Goal: Task Accomplishment & Management: Use online tool/utility

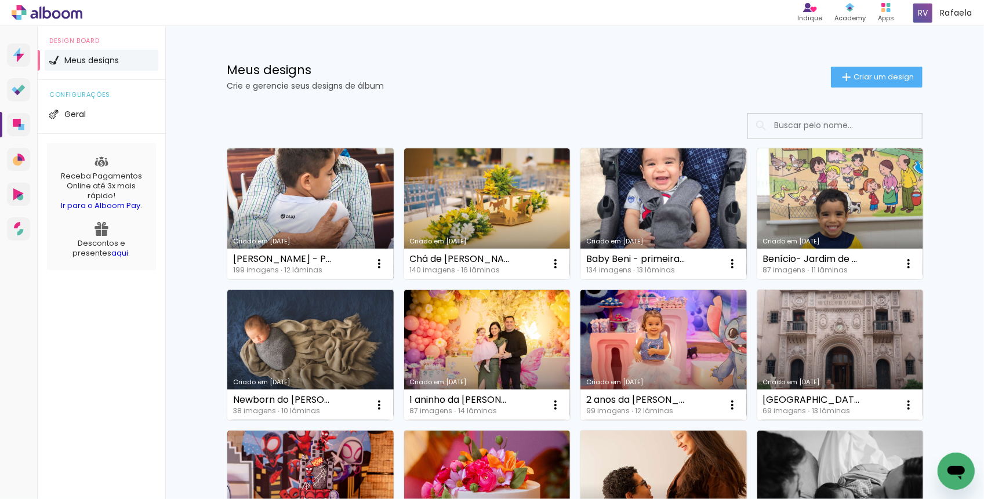
click at [334, 215] on link "Criado em [DATE]" at bounding box center [310, 213] width 166 height 131
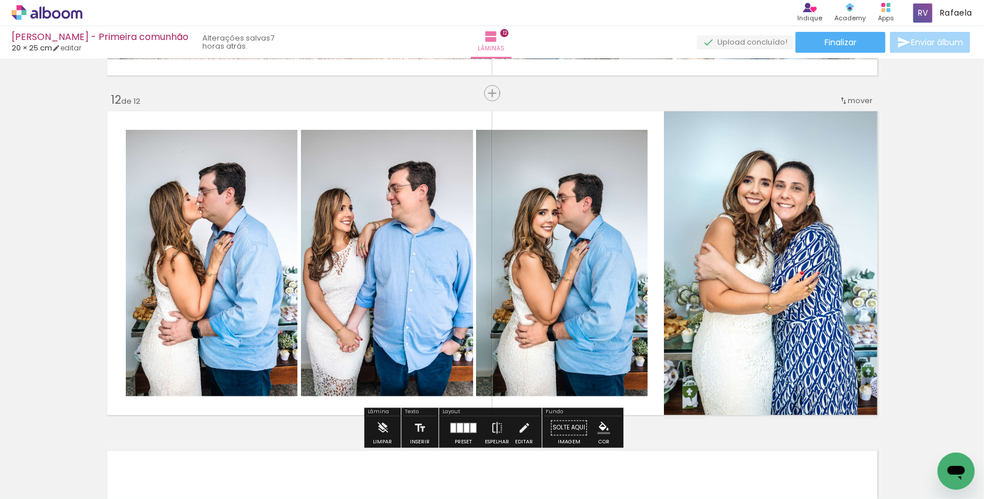
scroll to position [3725, 0]
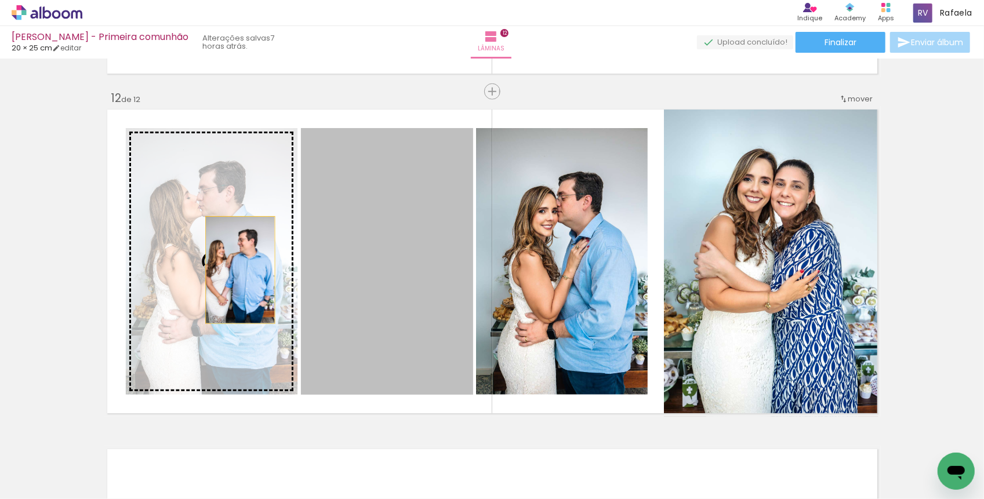
drag, startPoint x: 367, startPoint y: 279, endPoint x: 240, endPoint y: 270, distance: 127.3
click at [0, 0] on slot at bounding box center [0, 0] width 0 height 0
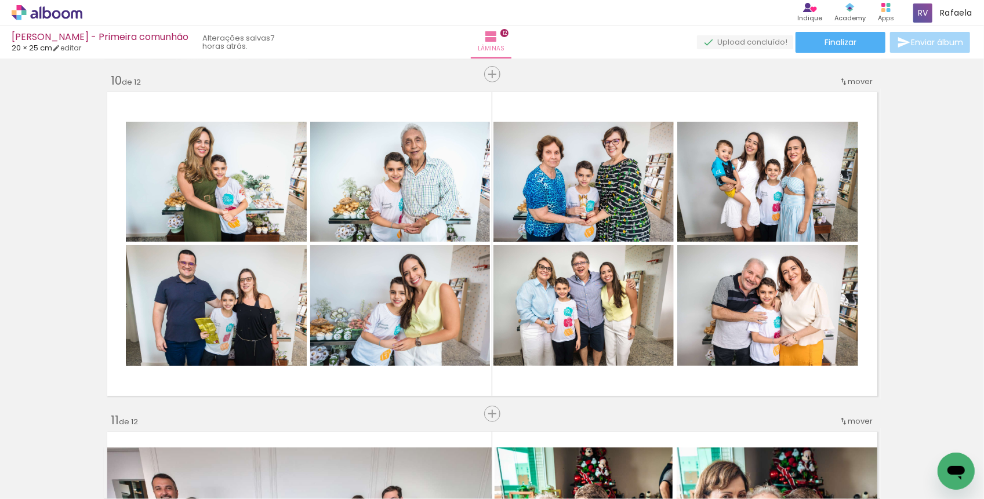
scroll to position [2880, 0]
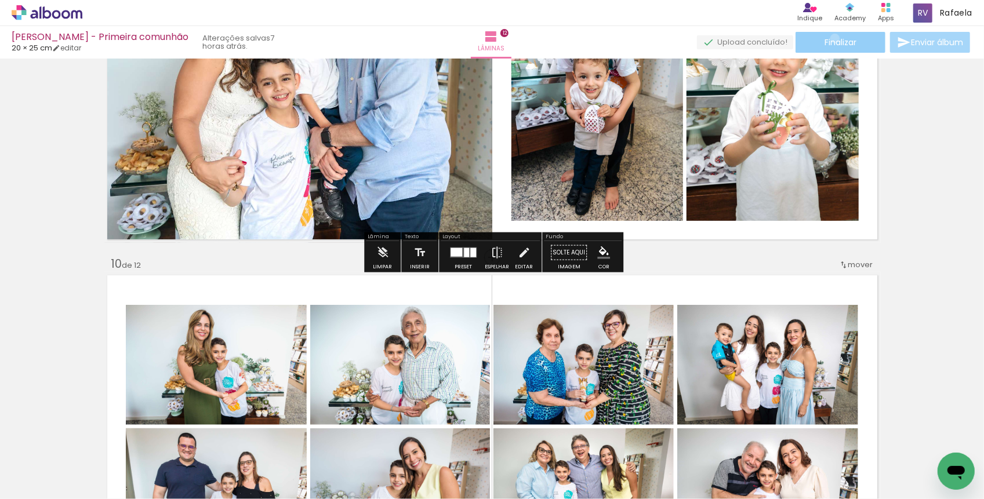
click at [831, 38] on span "Finalizar" at bounding box center [841, 42] width 32 height 8
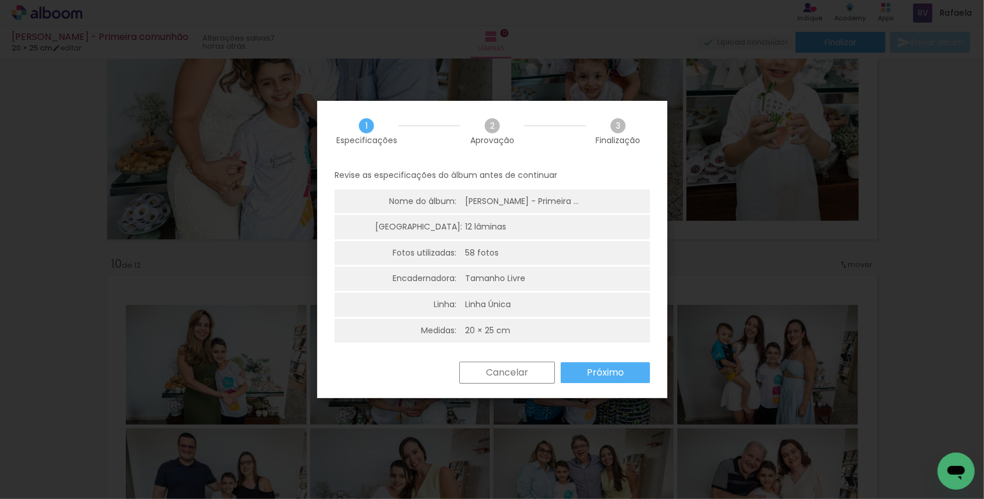
click at [579, 370] on paper-button "Próximo" at bounding box center [605, 373] width 89 height 21
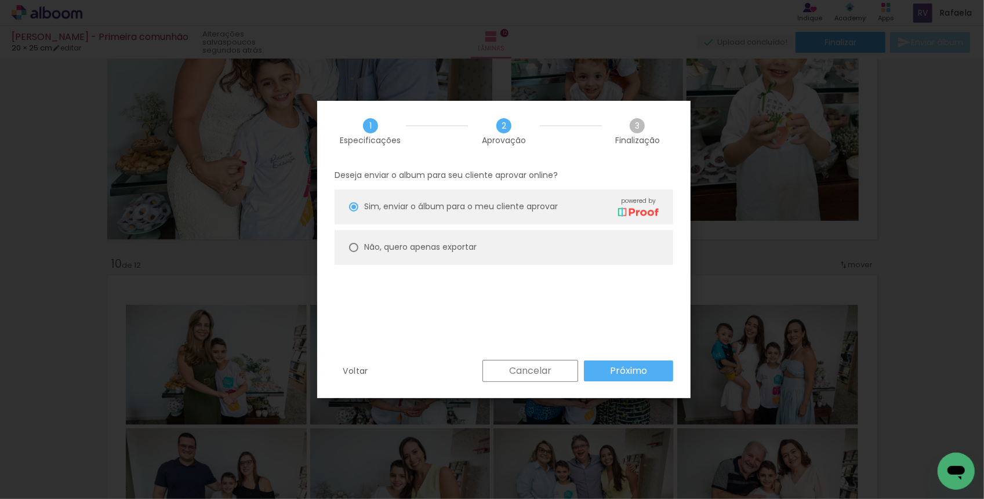
click at [0, 0] on slot "Próximo" at bounding box center [0, 0] width 0 height 0
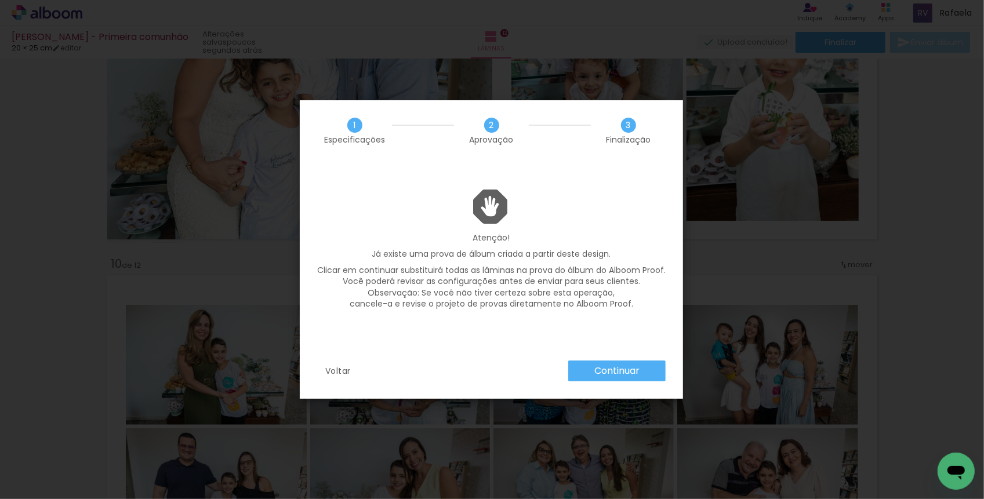
click at [0, 0] on slot "Continuar" at bounding box center [0, 0] width 0 height 0
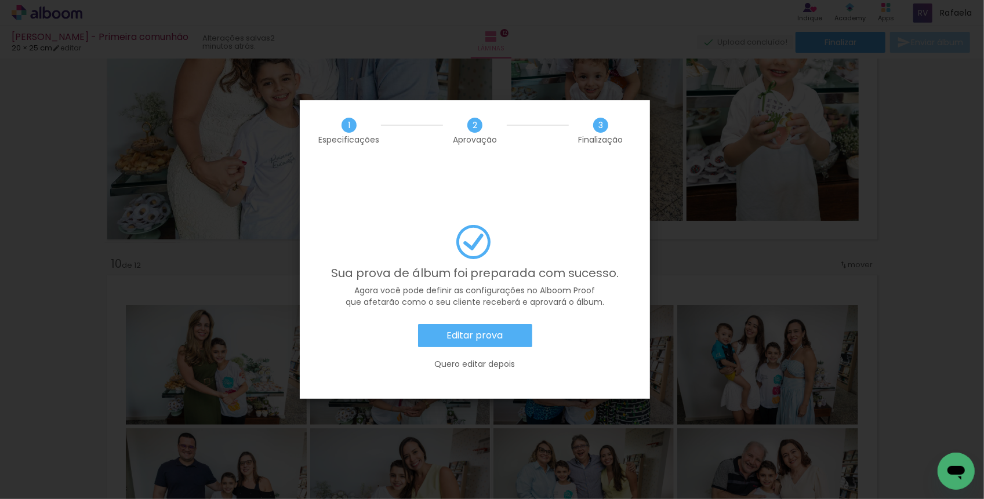
click at [0, 0] on slot "Editar prova" at bounding box center [0, 0] width 0 height 0
